Goal: Information Seeking & Learning: Check status

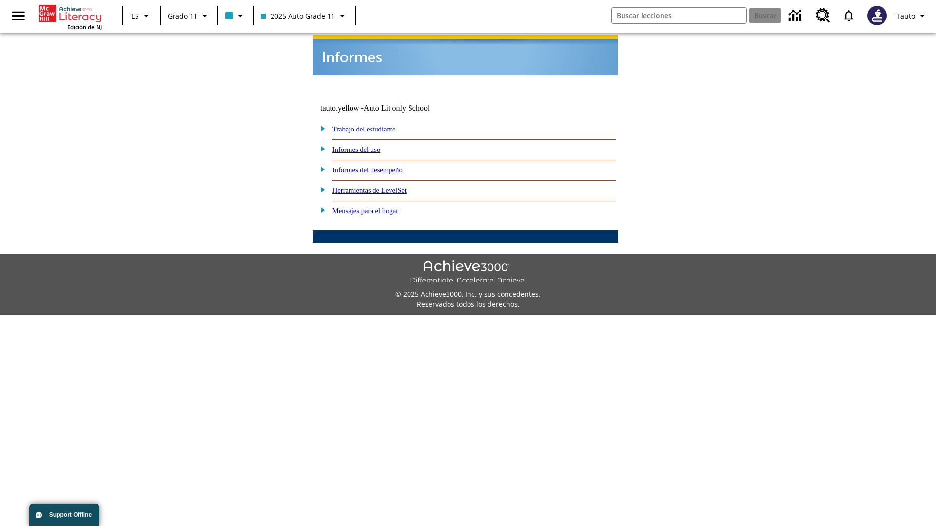
click at [364, 146] on link "Informes del uso" at bounding box center [356, 150] width 48 height 8
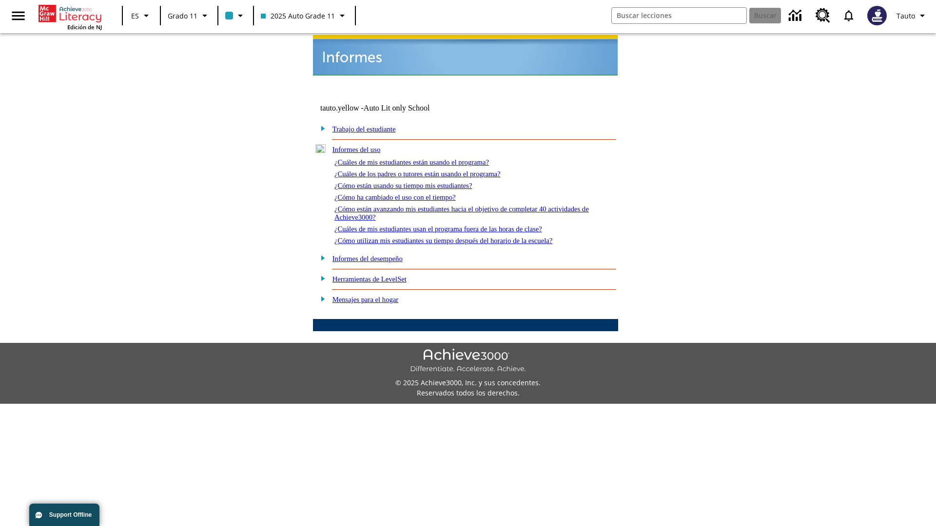
click at [425, 158] on link "¿Cuáles de mis estudiantes están usando el programa?" at bounding box center [411, 162] width 154 height 8
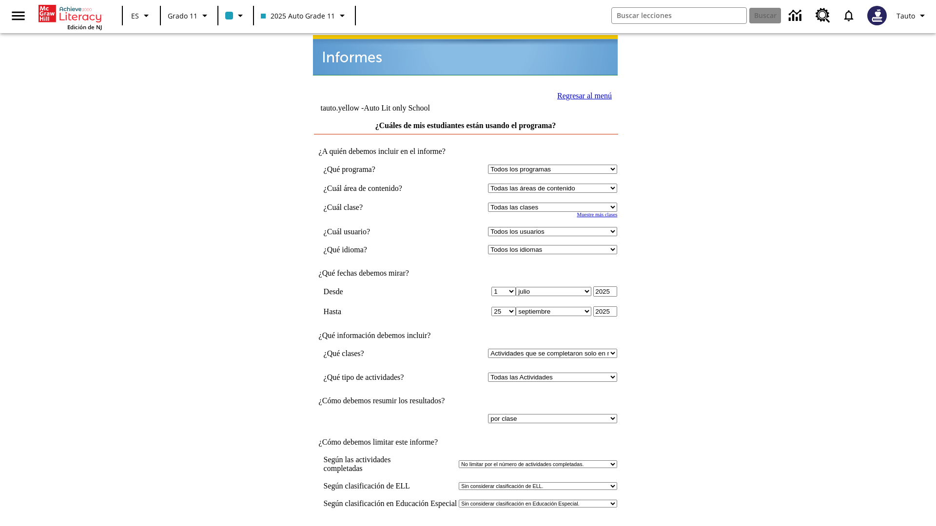
select select "11133141"
select select "21437114"
click at [581, 95] on link "Regresar al menú" at bounding box center [584, 96] width 55 height 8
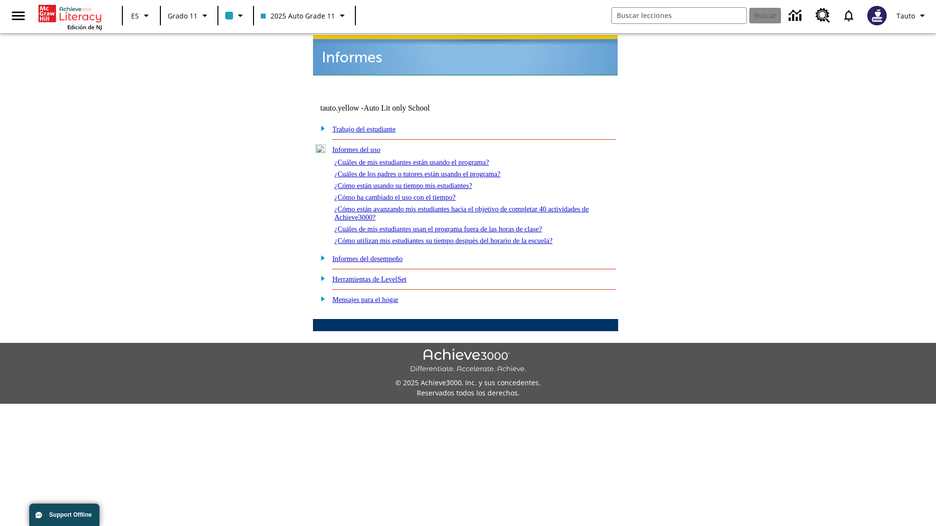
click at [431, 170] on link "¿Cuáles de los padres o tutores están usando el programa?" at bounding box center [417, 174] width 166 height 8
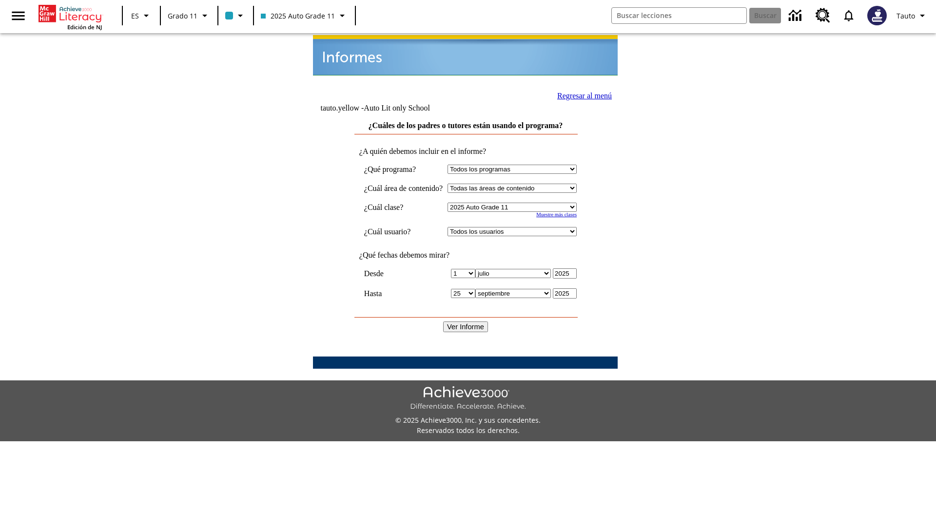
select select "11133141"
click at [521, 227] on select "Todos los usuarios Puma, Sautoen Puma, Sautoes Puma, Sautoss Twoclasses, Sautoe…" at bounding box center [511, 231] width 129 height 9
select select "21437114"
click at [466, 322] on input "Ver Informe" at bounding box center [465, 327] width 45 height 11
click at [580, 95] on link "Regresar al menú" at bounding box center [584, 96] width 55 height 8
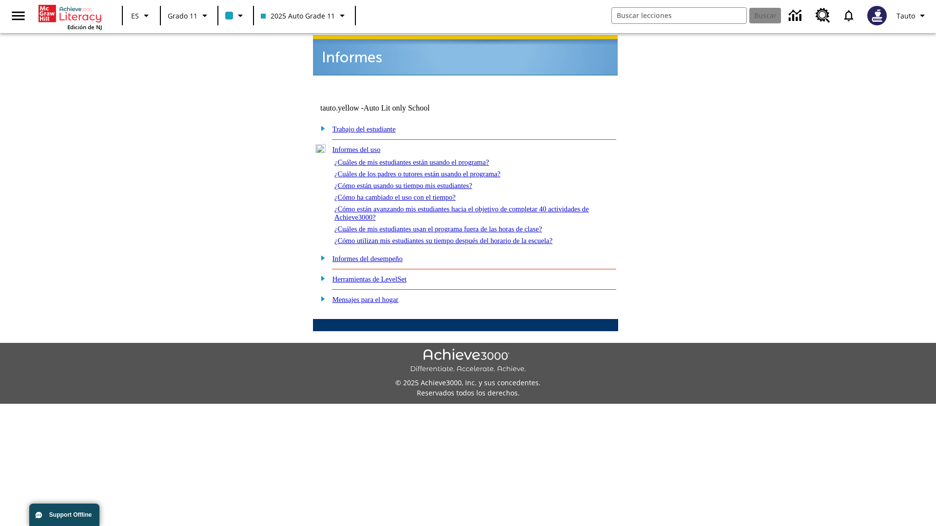
click at [415, 182] on link "¿Cómo están usando su tiempo mis estudiantes?" at bounding box center [403, 186] width 138 height 8
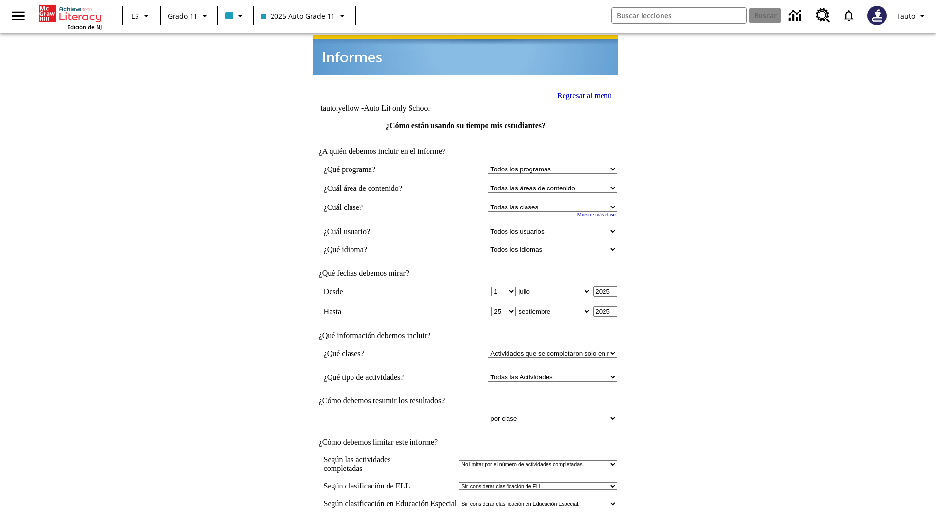
click at [555, 203] on select "Seleccionar una clase: Todas las clases 2025 Auto Grade 11 205 Auto Grade 11 Sa…" at bounding box center [552, 207] width 129 height 9
select select "11133141"
click at [555, 227] on select "Todos los usuarios Puma, Sautoen Puma, Sautoes Puma, Sautoss Twoclasses, Sautoe…" at bounding box center [552, 231] width 129 height 9
select select "21437114"
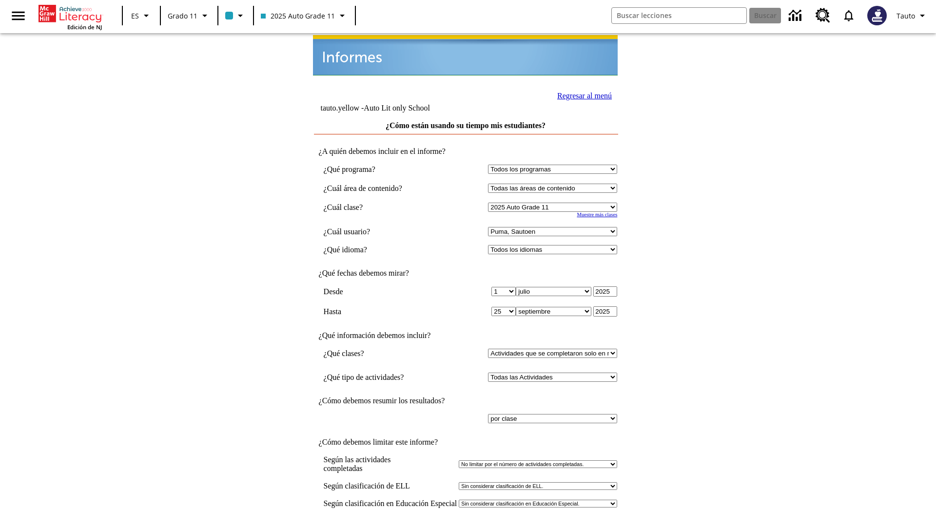
click at [581, 95] on link "Regresar al menú" at bounding box center [584, 96] width 55 height 8
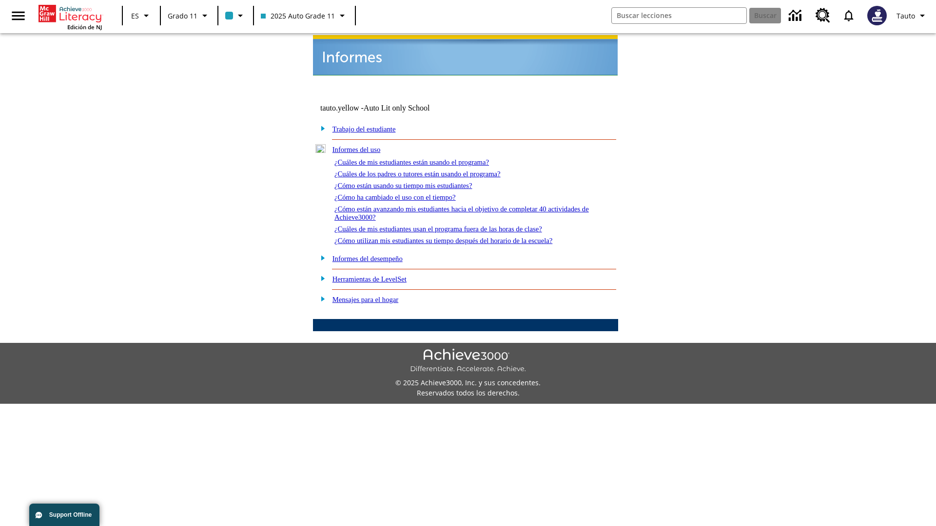
click at [404, 193] on link "¿Cómo ha cambiado el uso con el tiempo?" at bounding box center [394, 197] width 121 height 8
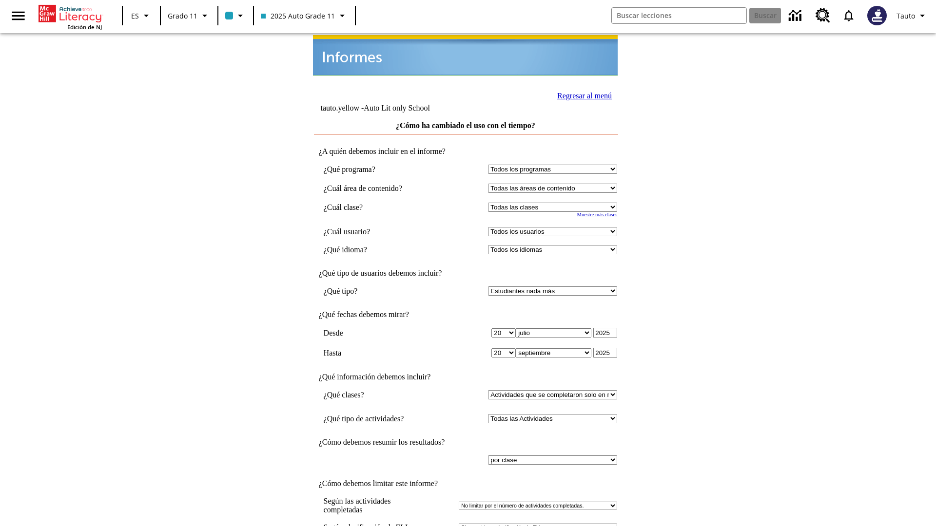
click at [555, 203] on select "Seleccionar una clase: Todas las clases 2025 Auto Grade 11 205 Auto Grade 11 Sa…" at bounding box center [552, 207] width 129 height 9
select select "11133141"
select select "21437114"
click at [581, 95] on link "Regresar al menú" at bounding box center [584, 96] width 55 height 8
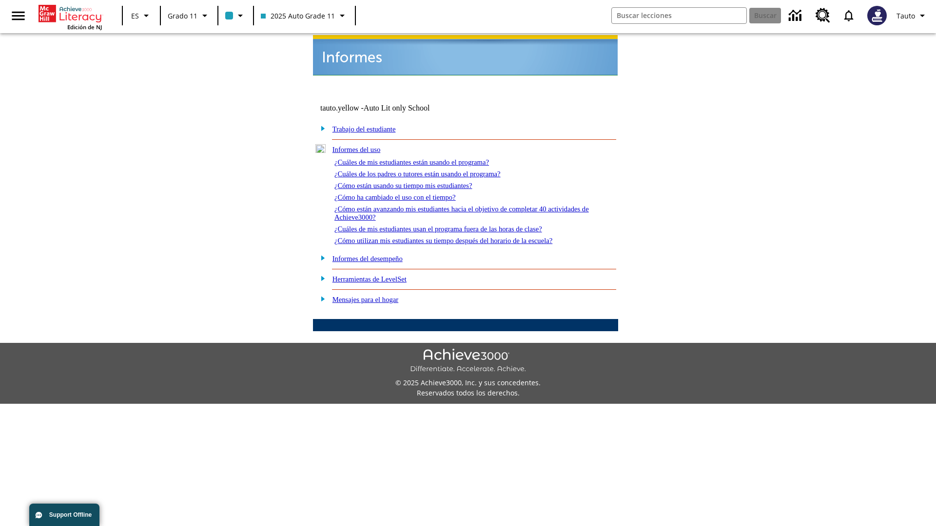
click at [457, 205] on link "¿Cómo están avanzando mis estudiantes hacia el objetivo de completar 40 activid…" at bounding box center [461, 213] width 254 height 16
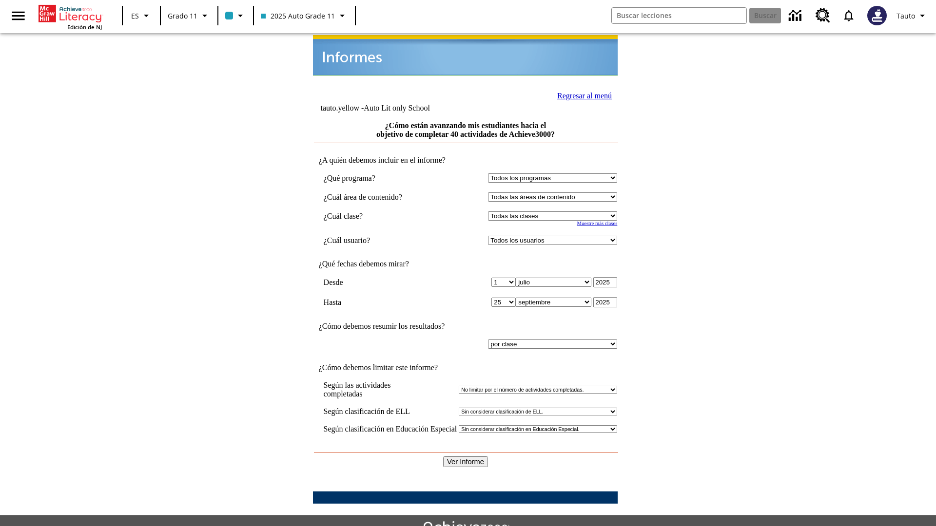
click at [555, 212] on select "Seleccionar una clase: Todas las clases 2025 Auto Grade 11 205 Auto Grade 11 Sa…" at bounding box center [552, 216] width 129 height 9
select select "11133141"
click at [555, 236] on select "Todos los usuarios Puma, Sautoen Puma, Sautoes Puma, Sautoss Twoclasses, Sautoe…" at bounding box center [552, 240] width 129 height 9
select select "21437114"
click at [466, 457] on input "Ver Informe" at bounding box center [465, 462] width 45 height 11
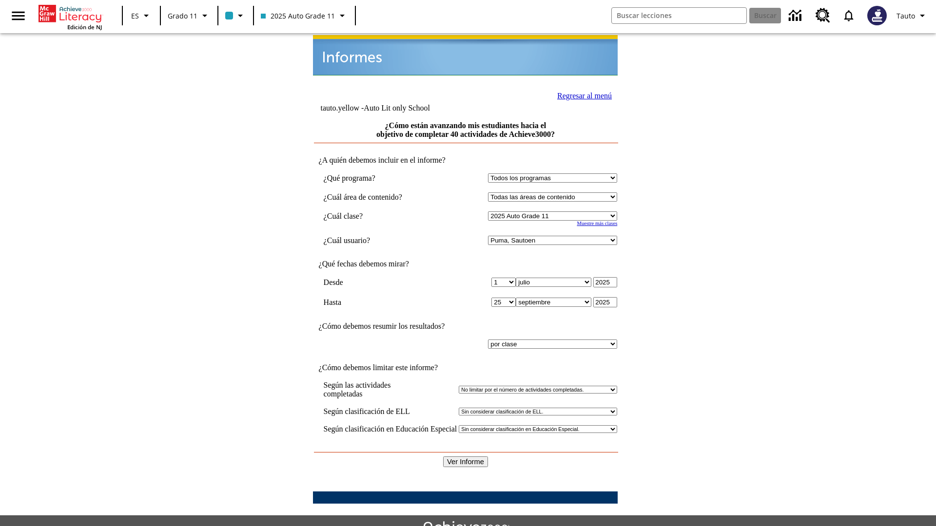
click at [581, 95] on link "Regresar al menú" at bounding box center [584, 96] width 55 height 8
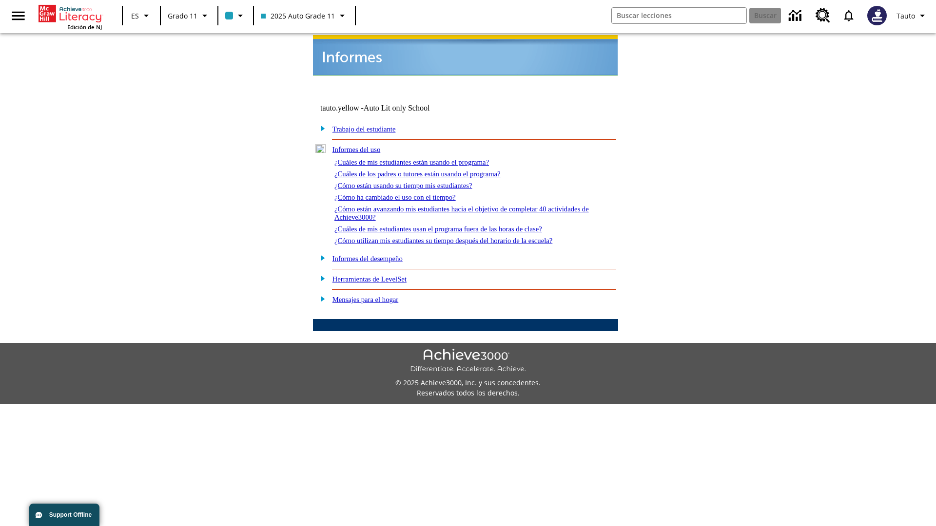
click at [456, 225] on link "¿Cuáles de mis estudiantes usan el programa fuera de las horas de clase?" at bounding box center [438, 229] width 208 height 8
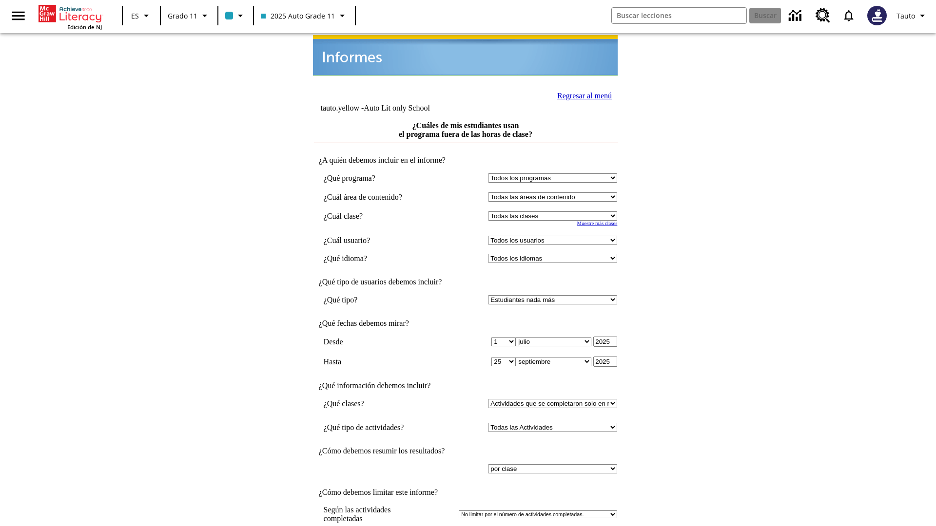
click at [555, 212] on select "Seleccionar una clase: Todas las clases 2025 Auto Grade 11 205 Auto Grade 11 Sa…" at bounding box center [552, 216] width 129 height 9
select select "11133141"
select select "21437114"
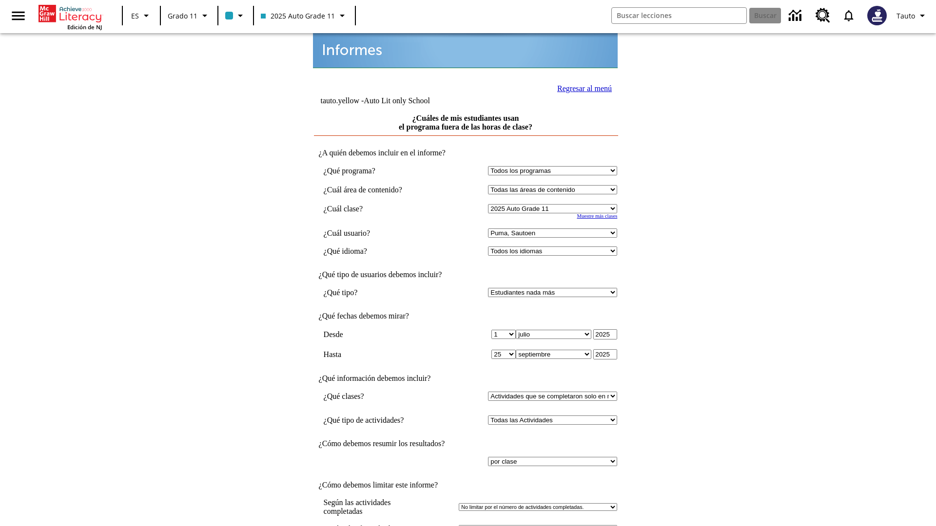
click at [581, 87] on link "Regresar al menú" at bounding box center [584, 88] width 55 height 8
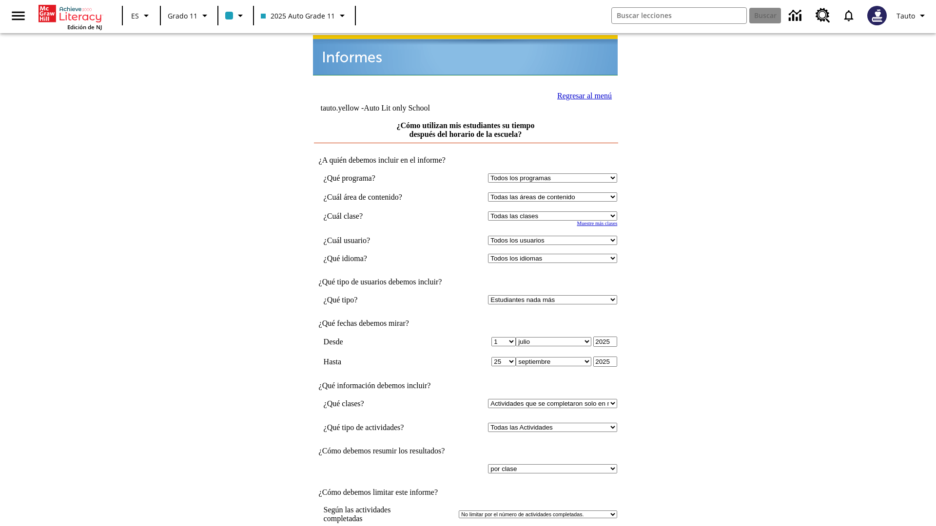
select select "11133141"
click at [555, 236] on select "Todos los usuarios Puma, Sautoen Puma, Sautoes Puma, Sautoss Twoclasses, Sautoe…" at bounding box center [552, 240] width 129 height 9
select select "21437114"
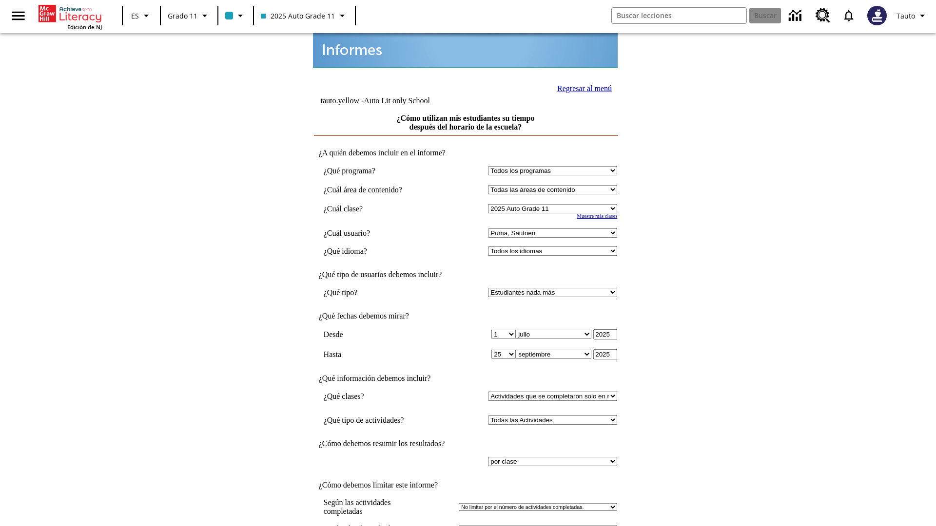
click at [581, 87] on link "Regresar al menú" at bounding box center [584, 88] width 55 height 8
